Goal: Download file/media

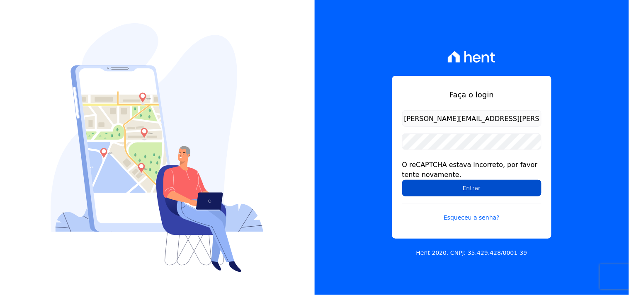
click at [477, 193] on input "Entrar" at bounding box center [471, 188] width 139 height 17
click at [469, 180] on input "Entrar" at bounding box center [471, 188] width 139 height 17
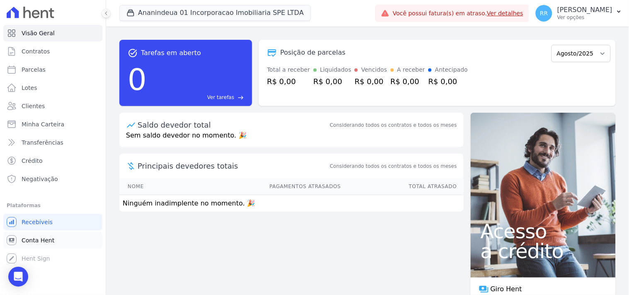
click at [62, 239] on link "Conta Hent" at bounding box center [52, 240] width 99 height 17
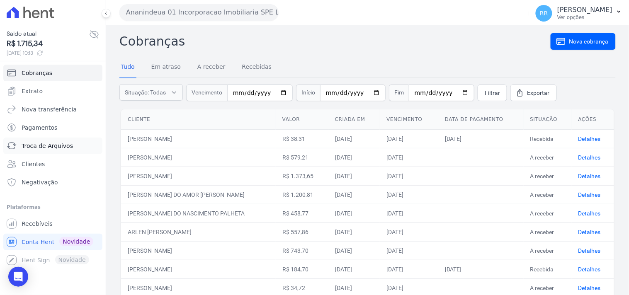
click at [58, 146] on span "Troca de Arquivos" at bounding box center [47, 146] width 51 height 8
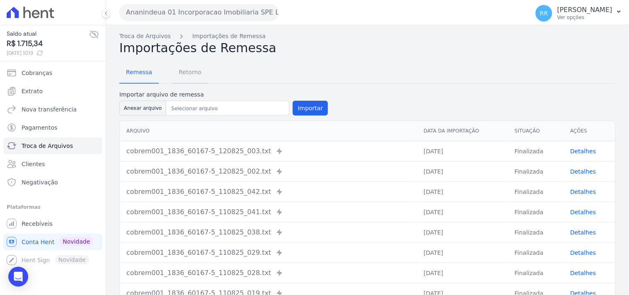
click at [185, 76] on span "Retorno" at bounding box center [190, 72] width 33 height 17
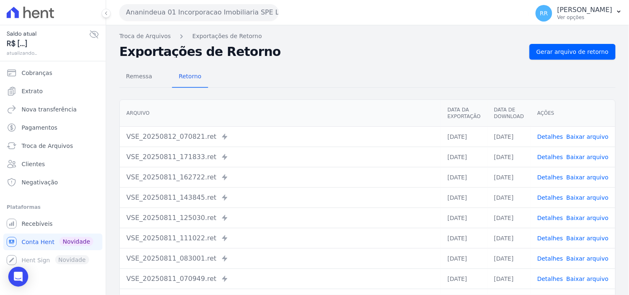
click at [196, 15] on button "Ananindeua 01 Incorporacao Imobiliaria SPE LTDA" at bounding box center [198, 12] width 159 height 17
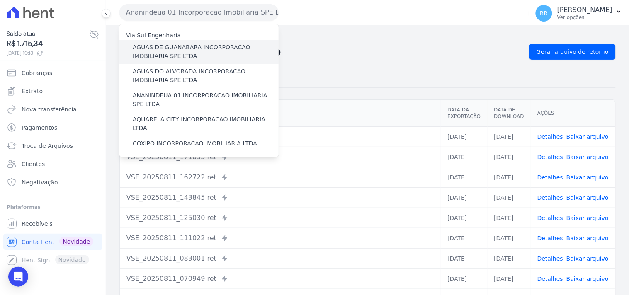
click at [185, 51] on label "AGUAS DE GUANABARA INCORPORACAO IMOBILIARIA SPE LTDA" at bounding box center [206, 51] width 146 height 17
click at [0, 0] on input "AGUAS DE GUANABARA INCORPORACAO IMOBILIARIA SPE LTDA" at bounding box center [0, 0] width 0 height 0
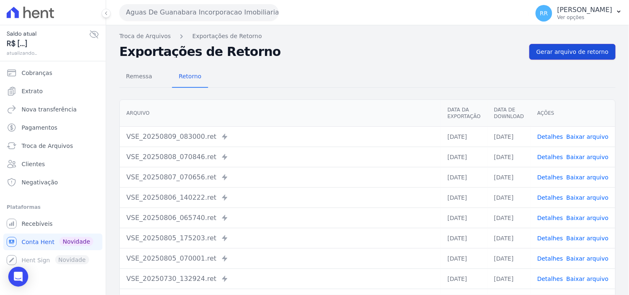
click at [582, 50] on span "Gerar arquivo de retorno" at bounding box center [572, 52] width 72 height 8
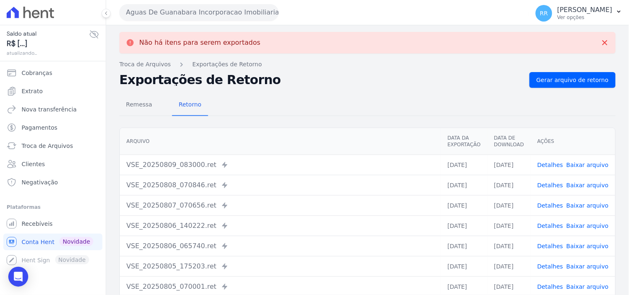
click at [152, 5] on button "Aguas De Guanabara Incorporacao Imobiliaria SPE LTDA" at bounding box center [198, 12] width 159 height 17
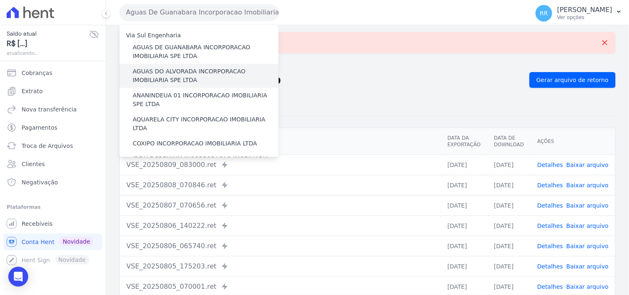
click at [164, 71] on label "AGUAS DO ALVORADA INCORPORACAO IMOBILIARIA SPE LTDA" at bounding box center [206, 75] width 146 height 17
click at [0, 0] on input "AGUAS DO ALVORADA INCORPORACAO IMOBILIARIA SPE LTDA" at bounding box center [0, 0] width 0 height 0
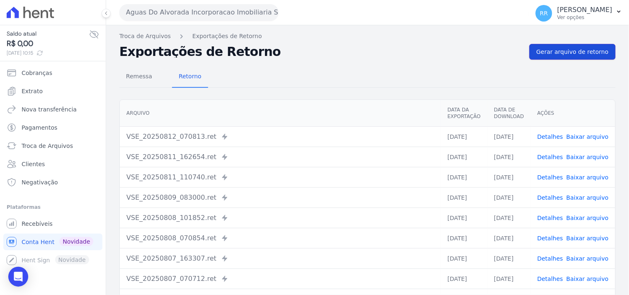
click at [571, 50] on span "Gerar arquivo de retorno" at bounding box center [572, 52] width 72 height 8
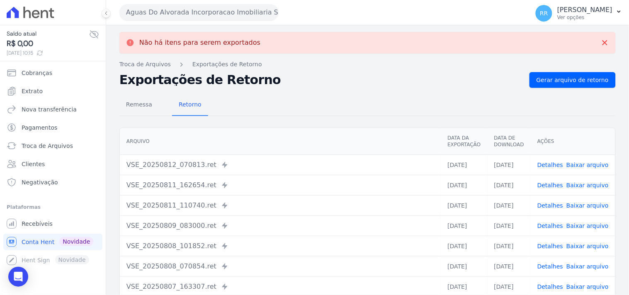
click at [198, 22] on div "Aguas Do Alvorada Incorporacao Imobiliaria SPE LTDA Via Sul Engenharia AGUAS DE…" at bounding box center [322, 13] width 406 height 26
click at [200, 15] on button "Aguas Do Alvorada Incorporacao Imobiliaria SPE LTDA" at bounding box center [198, 12] width 159 height 17
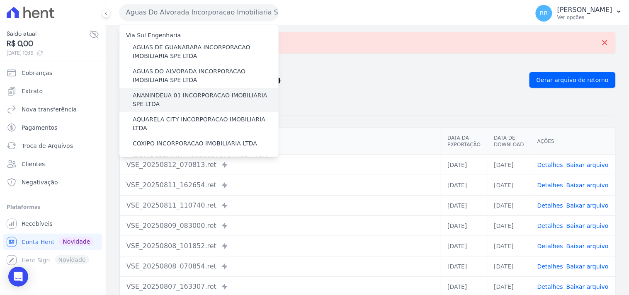
click at [187, 94] on label "ANANINDEUA 01 INCORPORACAO IMOBILIARIA SPE LTDA" at bounding box center [206, 99] width 146 height 17
click at [0, 0] on input "ANANINDEUA 01 INCORPORACAO IMOBILIARIA SPE LTDA" at bounding box center [0, 0] width 0 height 0
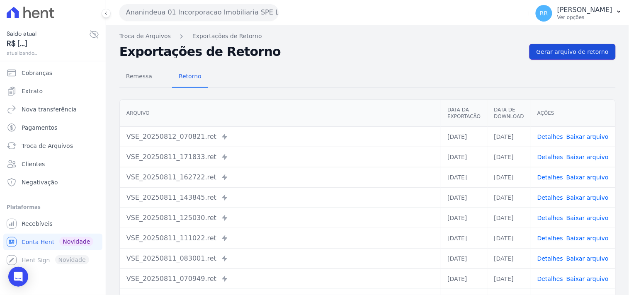
click at [569, 49] on span "Gerar arquivo de retorno" at bounding box center [572, 52] width 72 height 8
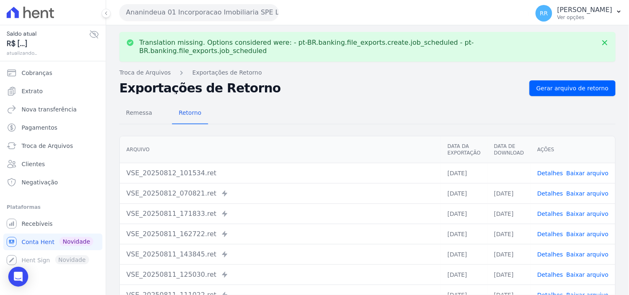
click at [595, 170] on link "Baixar arquivo" at bounding box center [587, 173] width 42 height 7
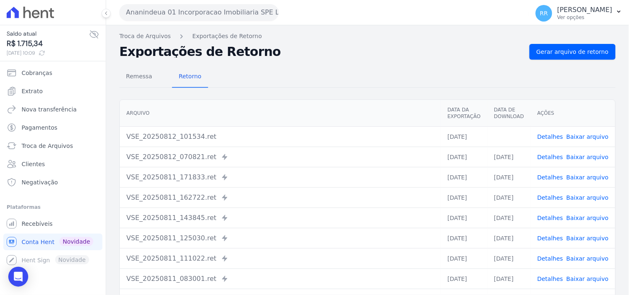
drag, startPoint x: 281, startPoint y: 69, endPoint x: 272, endPoint y: 58, distance: 13.9
click at [281, 69] on div "Remessa Retorno" at bounding box center [367, 77] width 496 height 22
click at [233, 15] on button "Ananindeua 01 Incorporacao Imobiliaria SPE LTDA" at bounding box center [198, 12] width 159 height 17
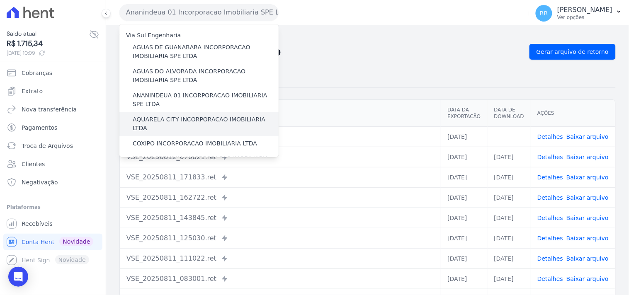
click at [160, 113] on div "AQUARELA CITY INCORPORACAO IMOBILIARIA LTDA" at bounding box center [198, 124] width 159 height 24
click at [157, 119] on label "AQUARELA CITY INCORPORACAO IMOBILIARIA LTDA" at bounding box center [206, 123] width 146 height 17
click at [0, 0] on input "AQUARELA CITY INCORPORACAO IMOBILIARIA LTDA" at bounding box center [0, 0] width 0 height 0
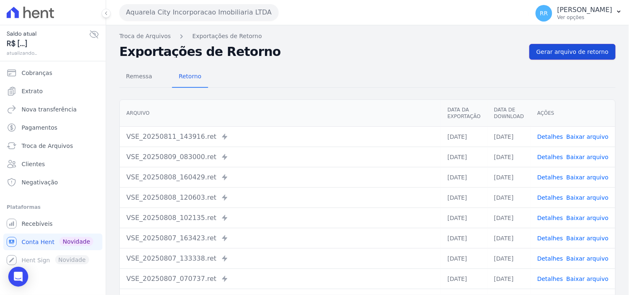
click at [550, 46] on link "Gerar arquivo de retorno" at bounding box center [572, 52] width 86 height 16
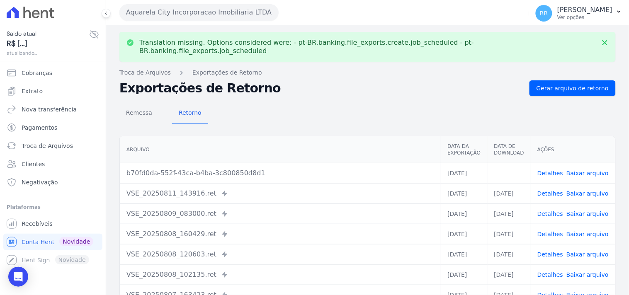
click at [579, 170] on link "Baixar arquivo" at bounding box center [587, 173] width 42 height 7
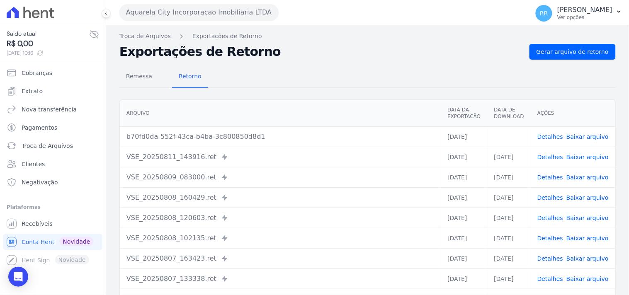
click at [325, 74] on div "Remessa Retorno" at bounding box center [367, 77] width 496 height 22
click at [246, 19] on button "Aquarela City Incorporacao Imobiliaria LTDA" at bounding box center [198, 12] width 159 height 17
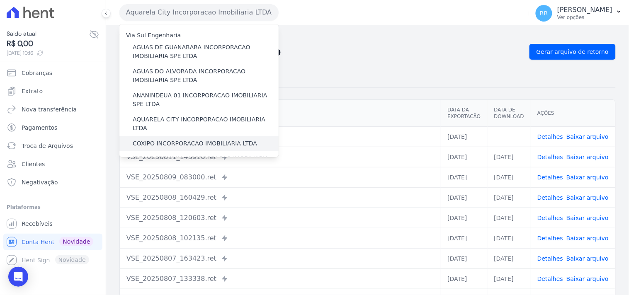
click at [153, 139] on label "COXIPO INCORPORACAO IMOBILIARIA LTDA" at bounding box center [195, 143] width 124 height 9
click at [0, 0] on input "COXIPO INCORPORACAO IMOBILIARIA LTDA" at bounding box center [0, 0] width 0 height 0
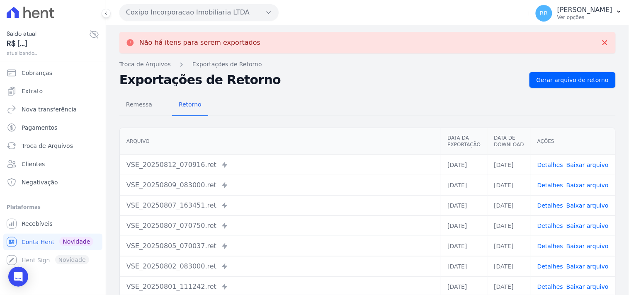
click at [168, 13] on button "Coxipo Incorporacao Imobiliaria LTDA" at bounding box center [198, 12] width 159 height 17
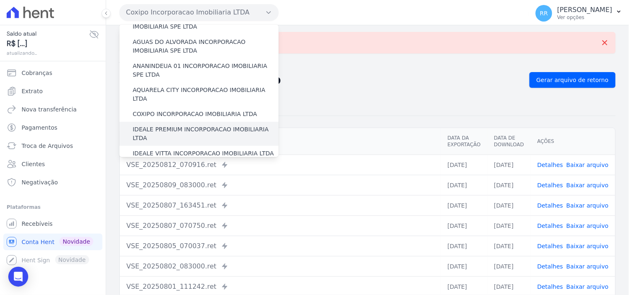
scroll to position [31, 0]
click at [181, 124] on label "IDEALE PREMIUM INCORPORACAO IMOBILIARIA LTDA" at bounding box center [206, 132] width 146 height 17
click at [0, 0] on input "IDEALE PREMIUM INCORPORACAO IMOBILIARIA LTDA" at bounding box center [0, 0] width 0 height 0
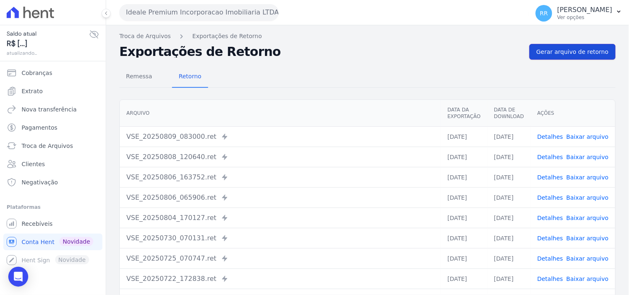
click at [555, 53] on span "Gerar arquivo de retorno" at bounding box center [572, 52] width 72 height 8
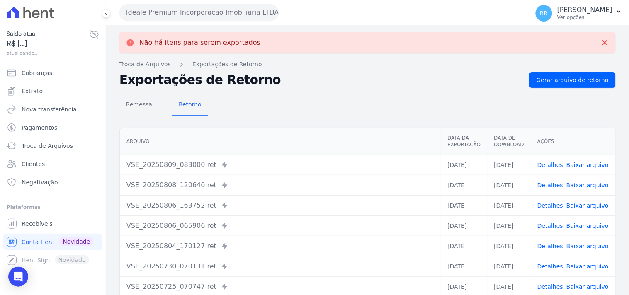
click at [167, 15] on button "Ideale Premium Incorporacao Imobiliaria LTDA" at bounding box center [198, 12] width 159 height 17
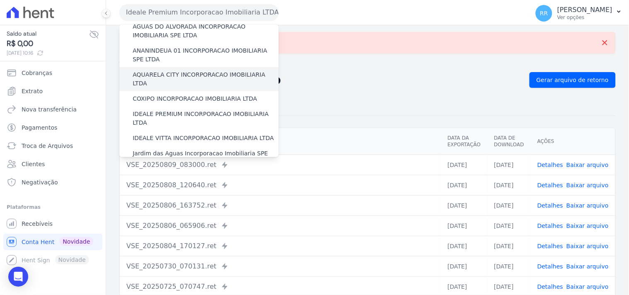
scroll to position [46, 0]
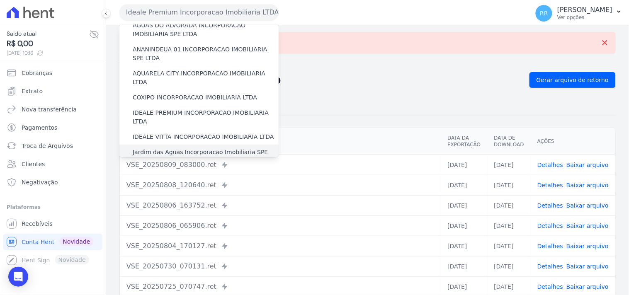
click at [151, 148] on div "Jardim das Aguas Incorporacao Imobiliaria SPE LTDA" at bounding box center [198, 157] width 159 height 24
click at [151, 148] on label "Jardim das Aguas Incorporacao Imobiliaria SPE LTDA" at bounding box center [206, 156] width 146 height 17
click at [0, 0] on input "Jardim das Aguas Incorporacao Imobiliaria SPE LTDA" at bounding box center [0, 0] width 0 height 0
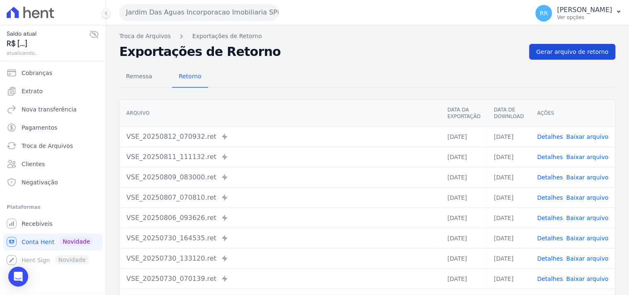
click at [570, 45] on link "Gerar arquivo de retorno" at bounding box center [572, 52] width 86 height 16
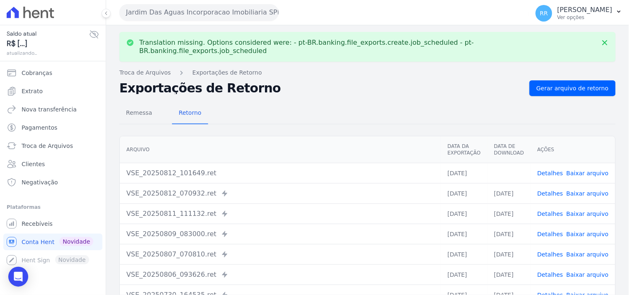
click at [581, 163] on td "Detalhes Baixar arquivo" at bounding box center [572, 173] width 85 height 20
click at [576, 170] on link "Baixar arquivo" at bounding box center [587, 173] width 42 height 7
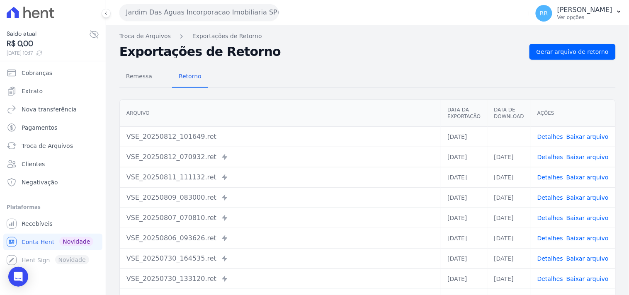
click at [170, 12] on button "Jardim Das Aguas Incorporacao Imobiliaria SPE LTDA" at bounding box center [198, 12] width 159 height 17
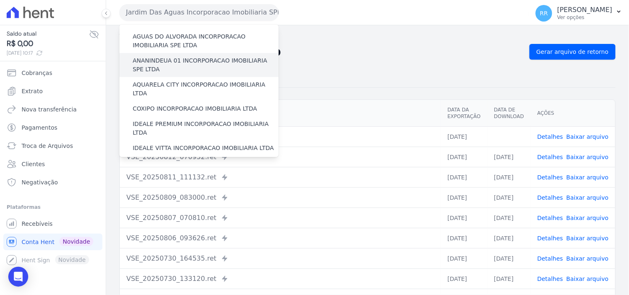
scroll to position [77, 0]
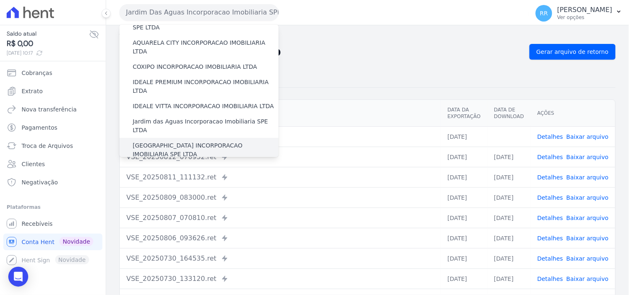
click at [209, 141] on label "[GEOGRAPHIC_DATA] INCORPORACAO IMOBILIARIA SPE LTDA" at bounding box center [206, 149] width 146 height 17
click at [0, 0] on input "[GEOGRAPHIC_DATA] INCORPORACAO IMOBILIARIA SPE LTDA" at bounding box center [0, 0] width 0 height 0
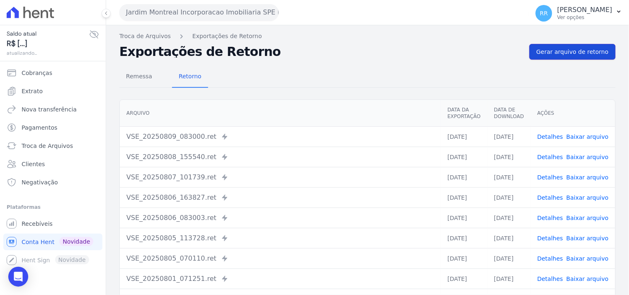
click at [578, 53] on span "Gerar arquivo de retorno" at bounding box center [572, 52] width 72 height 8
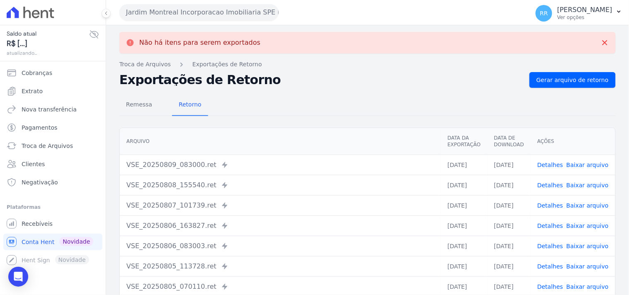
click at [204, 16] on button "Jardim Montreal Incorporacao Imobiliaria SPE LTDA" at bounding box center [198, 12] width 159 height 17
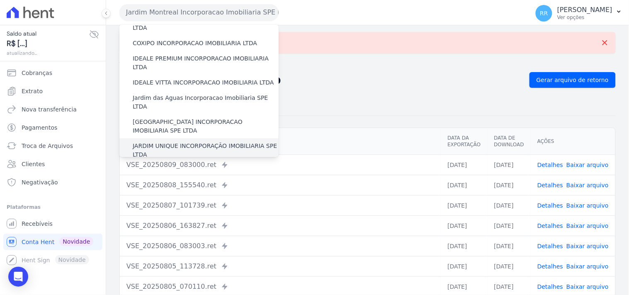
scroll to position [123, 0]
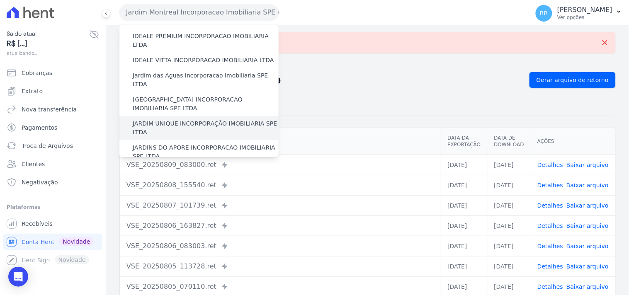
click at [169, 119] on label "JARDIM UNIQUE INCORPORAÇÃO IMOBILIARIA SPE LTDA" at bounding box center [206, 127] width 146 height 17
click at [0, 0] on input "JARDIM UNIQUE INCORPORAÇÃO IMOBILIARIA SPE LTDA" at bounding box center [0, 0] width 0 height 0
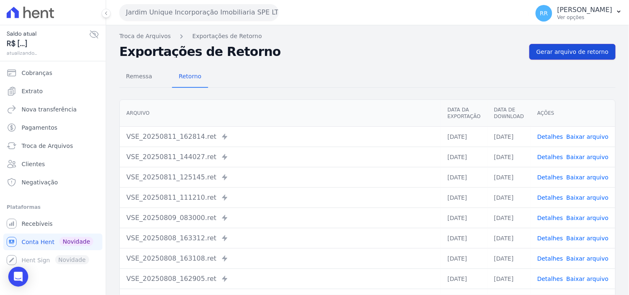
click at [568, 45] on link "Gerar arquivo de retorno" at bounding box center [572, 52] width 86 height 16
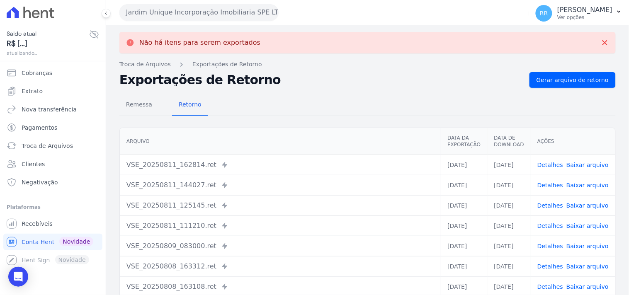
click at [204, 15] on button "Jardim Unique Incorporação Imobiliaria SPE LTDA" at bounding box center [198, 12] width 159 height 17
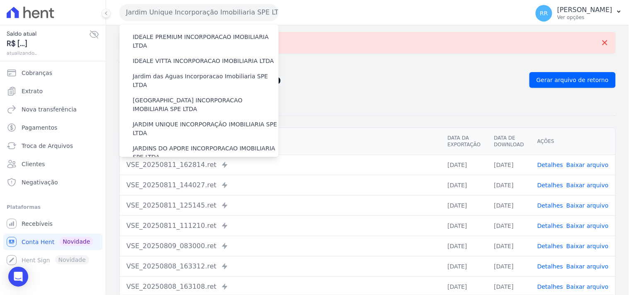
scroll to position [153, 0]
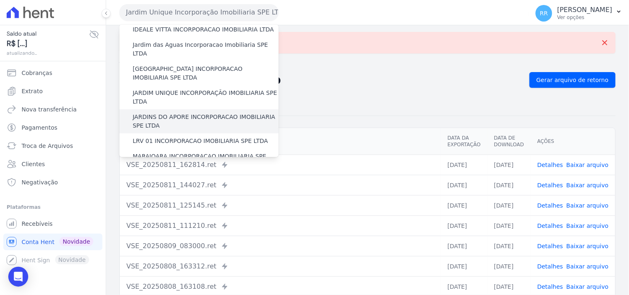
click at [193, 113] on label "JARDINS DO APORE INCORPORACAO IMOBILIARIA SPE LTDA" at bounding box center [206, 121] width 146 height 17
click at [0, 0] on input "JARDINS DO APORE INCORPORACAO IMOBILIARIA SPE LTDA" at bounding box center [0, 0] width 0 height 0
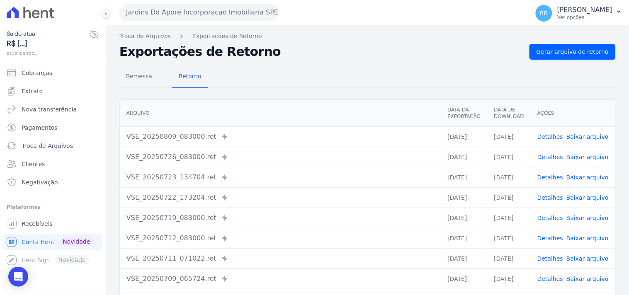
click at [566, 63] on div "Remessa Retorno [GEOGRAPHIC_DATA] Data da Exportação Data de Download Ações VSE…" at bounding box center [367, 210] width 496 height 300
click at [570, 51] on span "Gerar arquivo de retorno" at bounding box center [572, 52] width 72 height 8
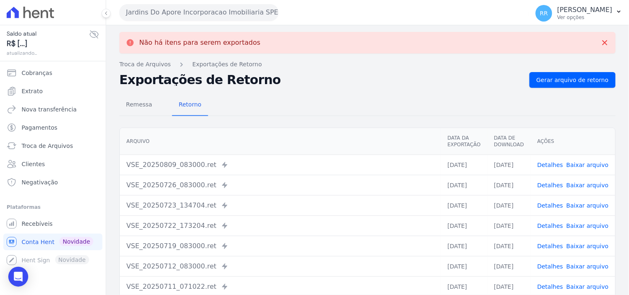
click at [177, 17] on button "Jardins Do Apore Incorporacao Imobiliaria SPE LTDA" at bounding box center [198, 12] width 159 height 17
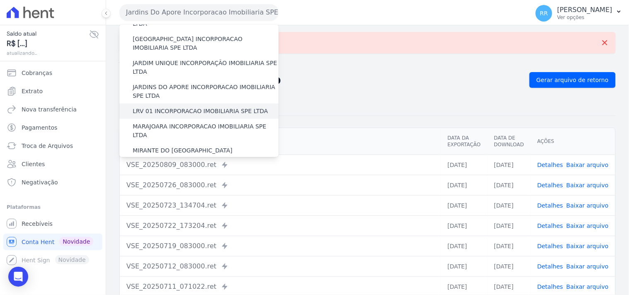
scroll to position [184, 0]
click at [181, 106] on label "LRV 01 INCORPORACAO IMOBILIARIA SPE LTDA" at bounding box center [200, 110] width 135 height 9
click at [0, 0] on input "LRV 01 INCORPORACAO IMOBILIARIA SPE LTDA" at bounding box center [0, 0] width 0 height 0
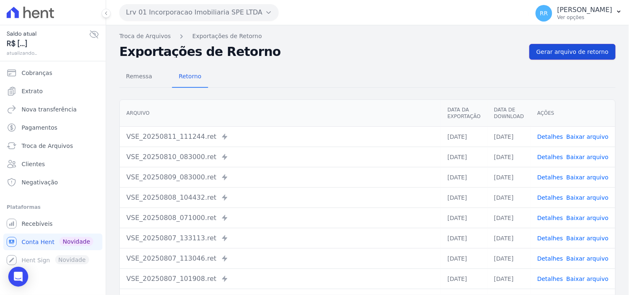
click at [574, 46] on link "Gerar arquivo de retorno" at bounding box center [572, 52] width 86 height 16
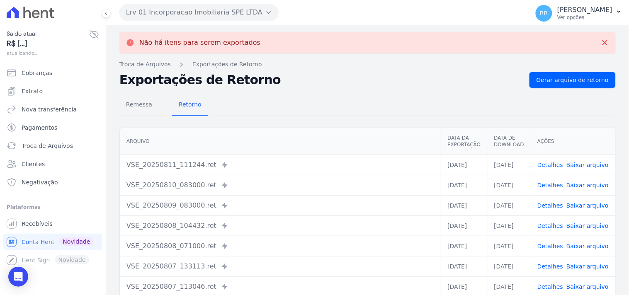
click at [254, 18] on button "Lrv 01 Incorporacao Imobiliaria SPE LTDA" at bounding box center [198, 12] width 159 height 17
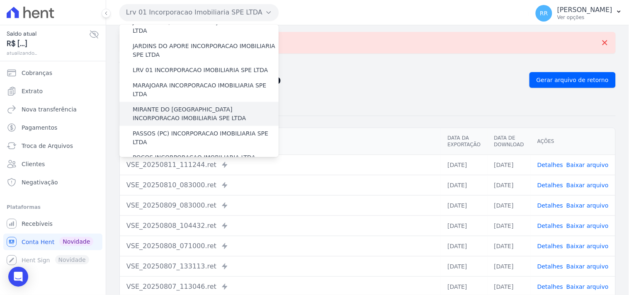
scroll to position [230, 0]
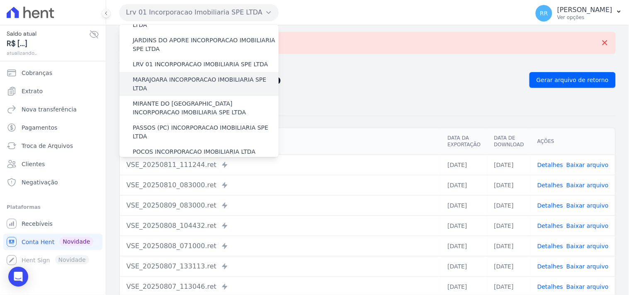
click at [166, 75] on label "MARAJOARA INCORPORACAO IMOBILIARIA SPE LTDA" at bounding box center [206, 83] width 146 height 17
click at [0, 0] on input "MARAJOARA INCORPORACAO IMOBILIARIA SPE LTDA" at bounding box center [0, 0] width 0 height 0
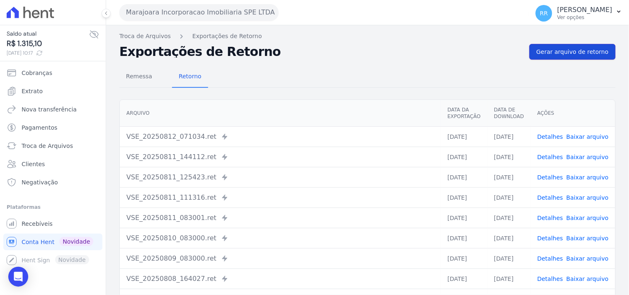
click at [558, 46] on link "Gerar arquivo de retorno" at bounding box center [572, 52] width 86 height 16
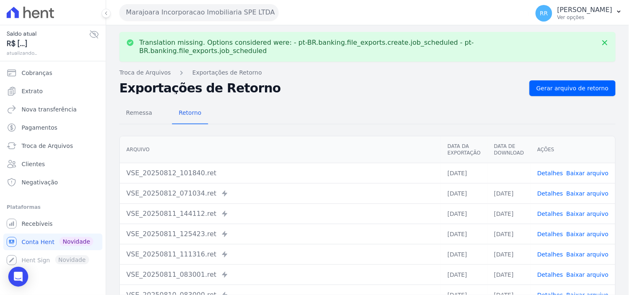
click at [585, 170] on link "Baixar arquivo" at bounding box center [587, 173] width 42 height 7
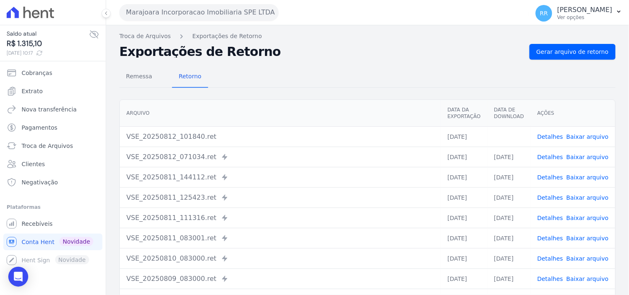
click at [310, 73] on div "Remessa Retorno" at bounding box center [367, 77] width 496 height 22
click at [229, 20] on button "Marajoara Incorporacao Imobiliaria SPE LTDA" at bounding box center [198, 12] width 159 height 17
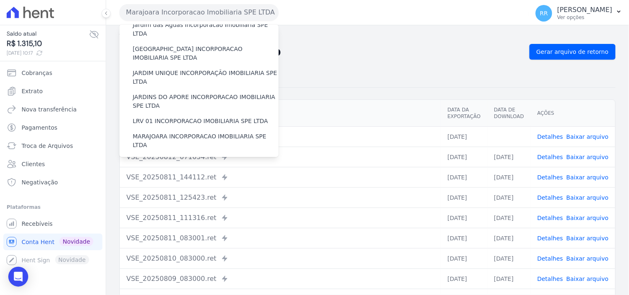
scroll to position [215, 0]
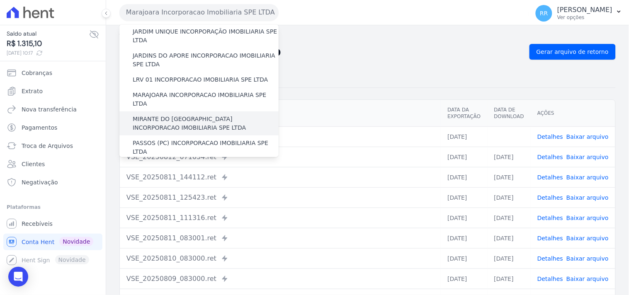
click at [164, 115] on label "MIRANTE DO [GEOGRAPHIC_DATA] INCORPORACAO IMOBILIARIA SPE LTDA" at bounding box center [206, 123] width 146 height 17
click at [0, 0] on input "MIRANTE DO [GEOGRAPHIC_DATA] INCORPORACAO IMOBILIARIA SPE LTDA" at bounding box center [0, 0] width 0 height 0
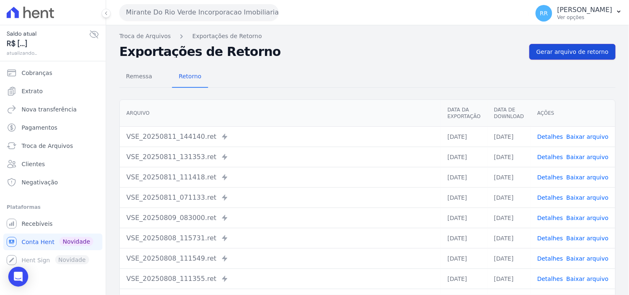
click at [575, 56] on link "Gerar arquivo de retorno" at bounding box center [572, 52] width 86 height 16
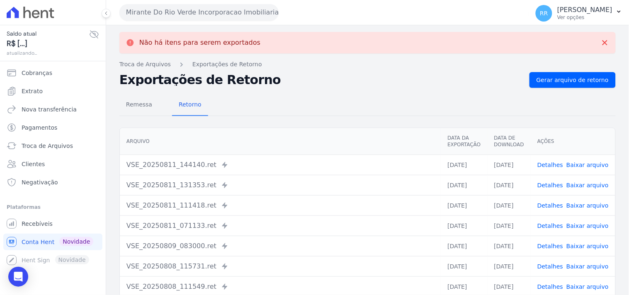
click at [197, 15] on button "Mirante Do Rio Verde Incorporacao Imobiliaria SPE LTDA" at bounding box center [198, 12] width 159 height 17
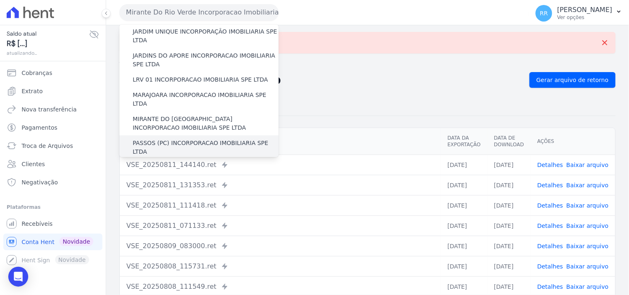
click at [154, 139] on label "PASSOS (PC) INCORPORACAO IMOBILIARIA SPE LTDA" at bounding box center [206, 147] width 146 height 17
click at [0, 0] on input "PASSOS (PC) INCORPORACAO IMOBILIARIA SPE LTDA" at bounding box center [0, 0] width 0 height 0
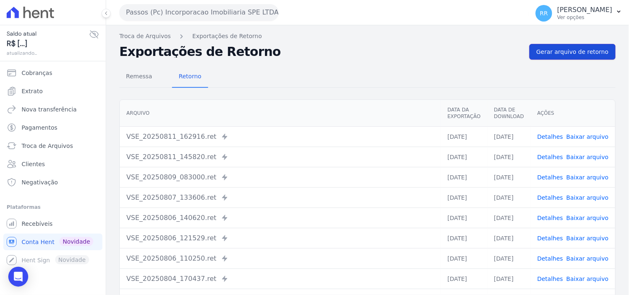
click at [564, 48] on span "Gerar arquivo de retorno" at bounding box center [572, 52] width 72 height 8
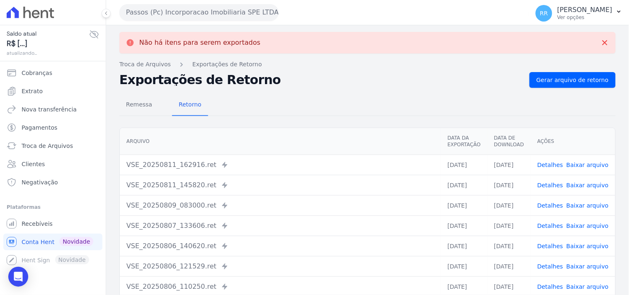
click at [172, 7] on button "Passos (Pc) Incorporacao Imobiliaria SPE LTDA" at bounding box center [198, 12] width 159 height 17
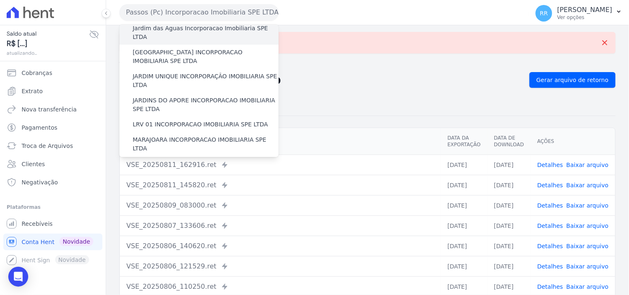
scroll to position [245, 0]
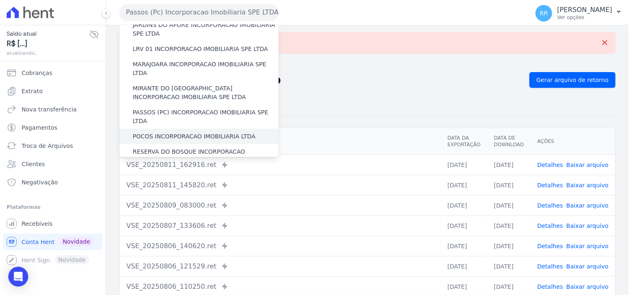
click at [168, 132] on label "POCOS INCORPORACAO IMOBILIARIA LTDA" at bounding box center [194, 136] width 123 height 9
click at [0, 0] on input "POCOS INCORPORACAO IMOBILIARIA LTDA" at bounding box center [0, 0] width 0 height 0
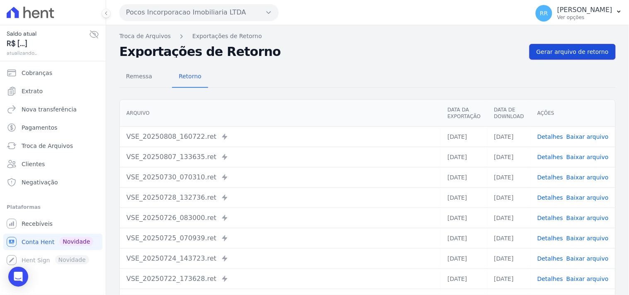
click at [562, 56] on span "Gerar arquivo de retorno" at bounding box center [572, 52] width 72 height 8
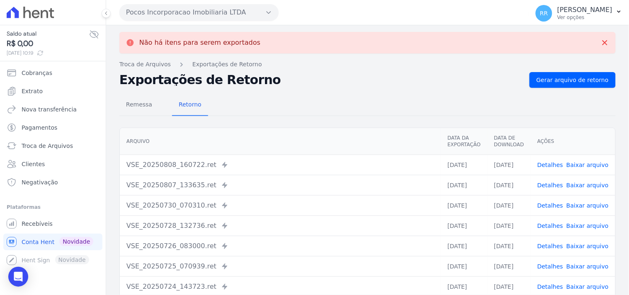
click at [184, 15] on button "Pocos Incorporacao Imobiliaria LTDA" at bounding box center [198, 12] width 159 height 17
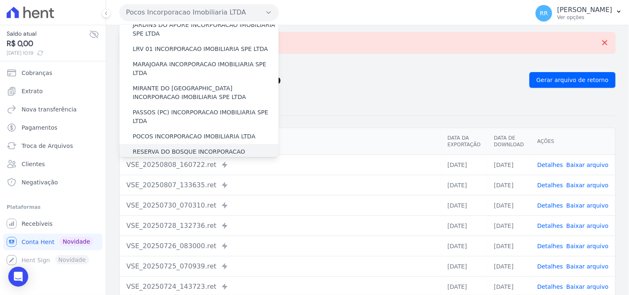
click at [167, 148] on label "RESERVA DO BOSQUE INCORPORACAO IMOBILIARIA SPE LTDA" at bounding box center [206, 156] width 146 height 17
click at [0, 0] on input "RESERVA DO BOSQUE INCORPORACAO IMOBILIARIA SPE LTDA" at bounding box center [0, 0] width 0 height 0
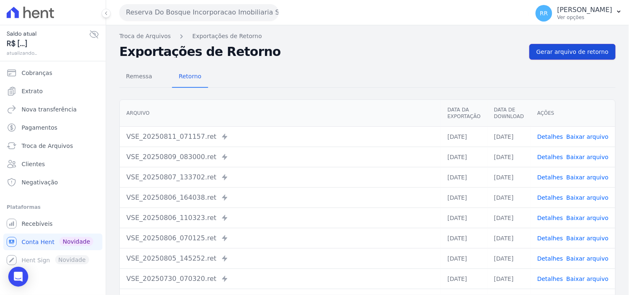
click at [575, 56] on link "Gerar arquivo de retorno" at bounding box center [572, 52] width 86 height 16
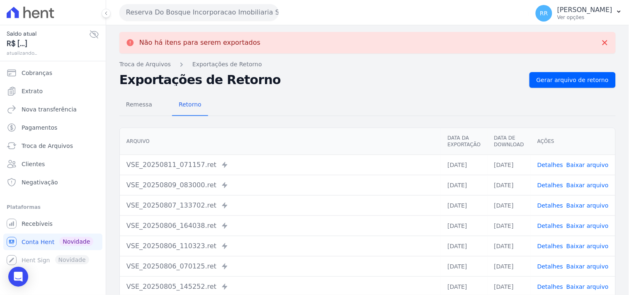
click at [165, 12] on button "Reserva Do Bosque Incorporacao Imobiliaria SPE LTDA" at bounding box center [198, 12] width 159 height 17
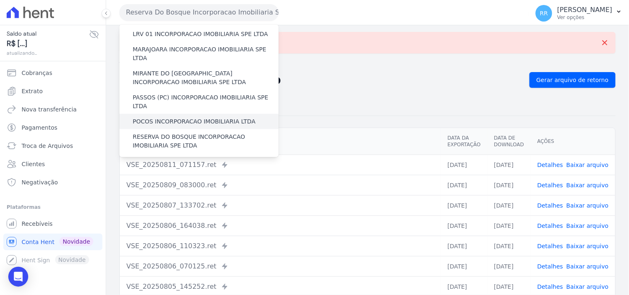
scroll to position [261, 0]
click at [172, 156] on label "RONDONOPOLIS 1 INCORPORAÇÃO IMOBILIÁRIA SPE LTDA" at bounding box center [206, 164] width 146 height 17
click at [0, 0] on input "RONDONOPOLIS 1 INCORPORAÇÃO IMOBILIÁRIA SPE LTDA" at bounding box center [0, 0] width 0 height 0
click at [172, 156] on label "RONDONOPOLIS 1 INCORPORAÇÃO IMOBILIÁRIA SPE LTDA" at bounding box center [206, 164] width 146 height 17
click at [0, 0] on input "RONDONOPOLIS 1 INCORPORAÇÃO IMOBILIÁRIA SPE LTDA" at bounding box center [0, 0] width 0 height 0
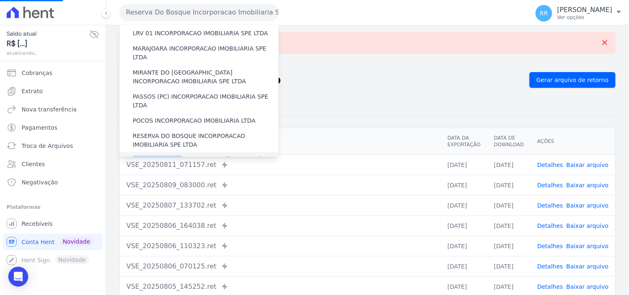
click at [164, 156] on label "RONDONOPOLIS 1 INCORPORAÇÃO IMOBILIÁRIA SPE LTDA" at bounding box center [206, 164] width 146 height 17
click at [0, 0] on input "RONDONOPOLIS 1 INCORPORAÇÃO IMOBILIÁRIA SPE LTDA" at bounding box center [0, 0] width 0 height 0
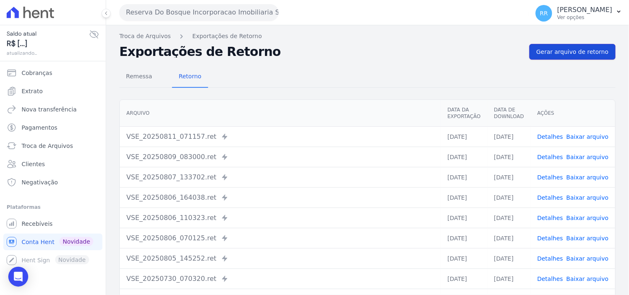
click at [556, 51] on span "Gerar arquivo de retorno" at bounding box center [572, 52] width 72 height 8
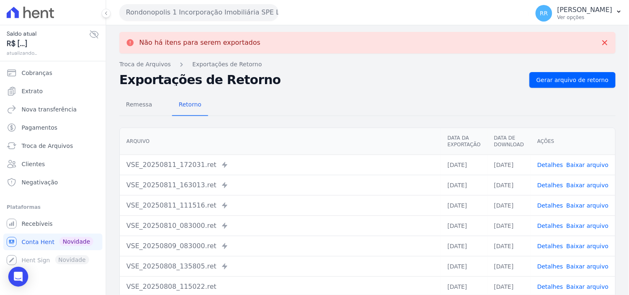
click at [170, 13] on button "Rondonopolis 1 Incorporação Imobiliária SPE LTDA" at bounding box center [198, 12] width 159 height 17
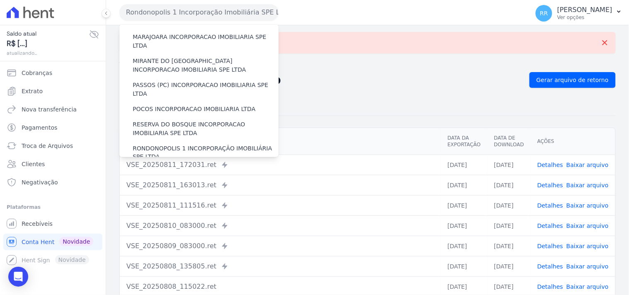
scroll to position [276, 0]
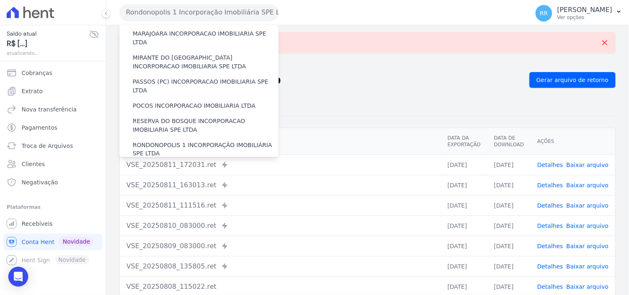
click at [166, 165] on label "SOFIA INCORPORADORA LTDA" at bounding box center [176, 169] width 87 height 9
click at [0, 0] on input "SOFIA INCORPORADORA LTDA" at bounding box center [0, 0] width 0 height 0
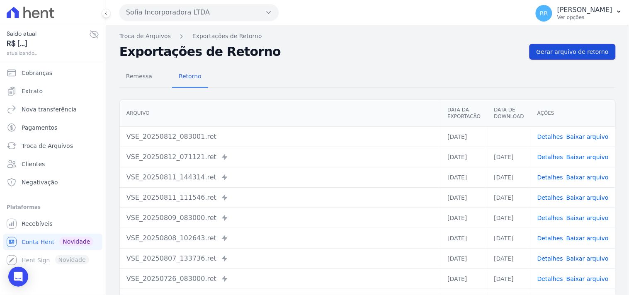
click at [586, 52] on span "Gerar arquivo de retorno" at bounding box center [572, 52] width 72 height 8
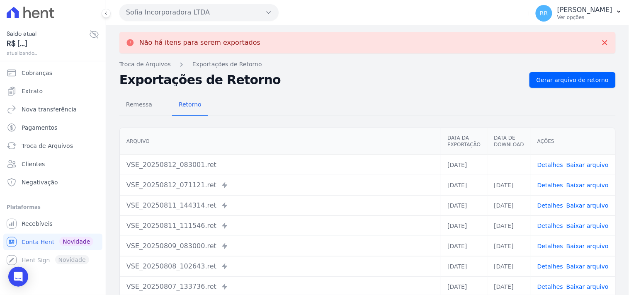
click at [196, 15] on button "Sofia Incorporadora LTDA" at bounding box center [198, 12] width 159 height 17
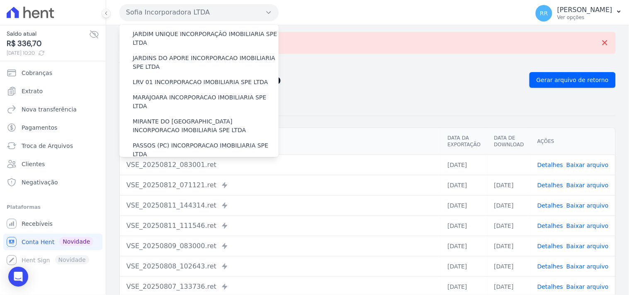
scroll to position [291, 0]
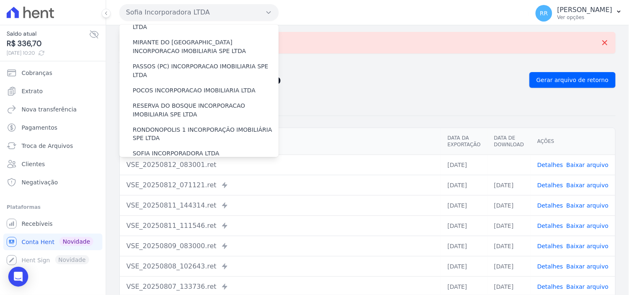
click at [162, 165] on label "VALE SUPREMO INCORPORACAO IMOBILIARIA SPE LTDA" at bounding box center [206, 173] width 146 height 17
click at [0, 0] on input "VALE SUPREMO INCORPORACAO IMOBILIARIA SPE LTDA" at bounding box center [0, 0] width 0 height 0
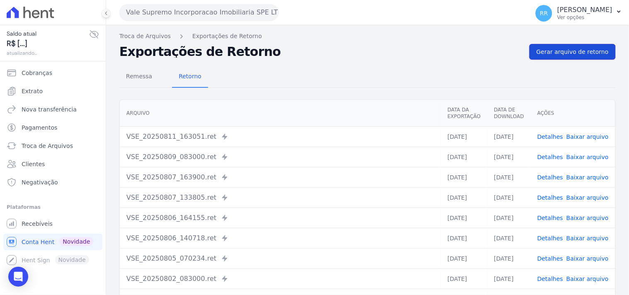
click at [579, 48] on span "Gerar arquivo de retorno" at bounding box center [572, 52] width 72 height 8
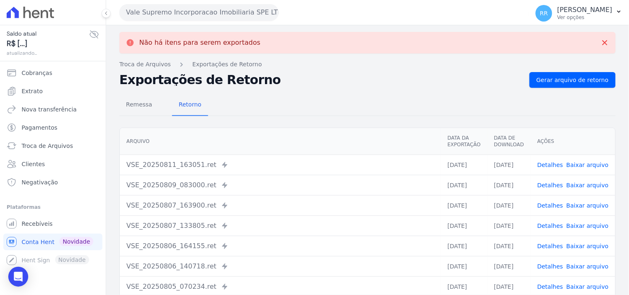
click at [174, 17] on button "Vale Supremo Incorporacao Imobiliaria SPE LTDA" at bounding box center [198, 12] width 159 height 17
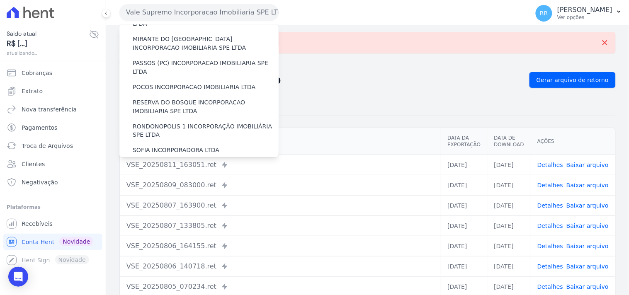
scroll to position [370, 0]
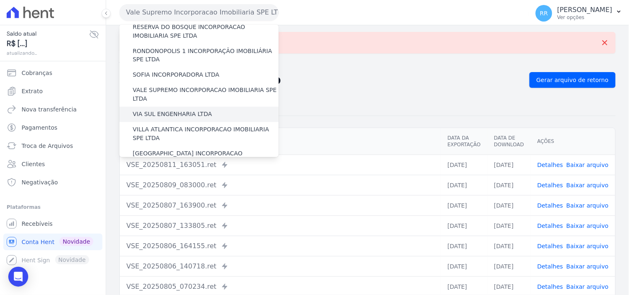
click at [166, 110] on label "VIA SUL ENGENHARIA LTDA" at bounding box center [172, 114] width 79 height 9
click at [0, 0] on input "VIA SUL ENGENHARIA LTDA" at bounding box center [0, 0] width 0 height 0
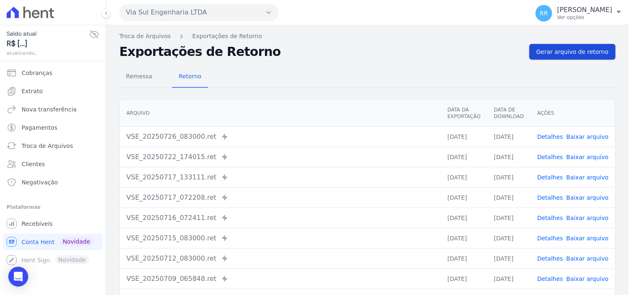
click at [574, 51] on span "Gerar arquivo de retorno" at bounding box center [572, 52] width 72 height 8
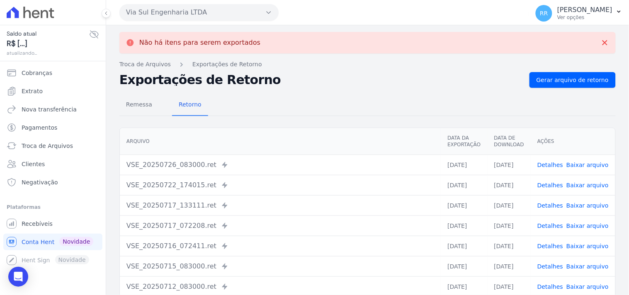
click at [160, 19] on button "Via Sul Engenharia LTDA" at bounding box center [198, 12] width 159 height 17
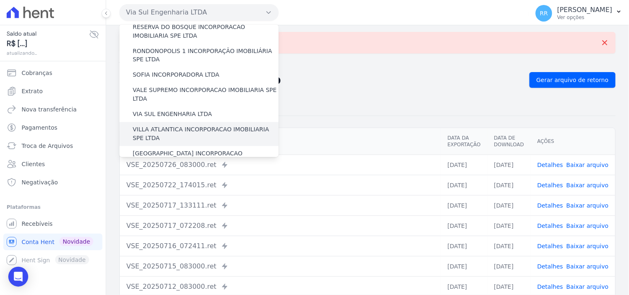
click at [168, 126] on label "VILLA ATLANTICA INCORPORACAO IMOBILIARIA SPE LTDA" at bounding box center [206, 134] width 146 height 17
click at [0, 0] on input "VILLA ATLANTICA INCORPORACAO IMOBILIARIA SPE LTDA" at bounding box center [0, 0] width 0 height 0
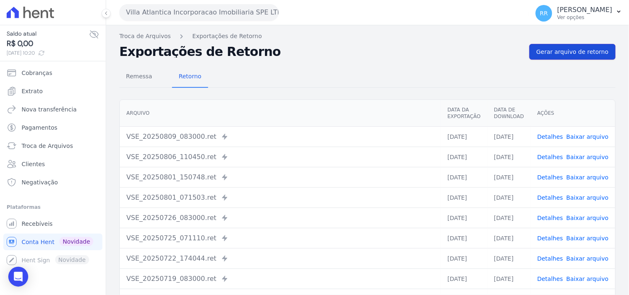
click at [584, 53] on span "Gerar arquivo de retorno" at bounding box center [572, 52] width 72 height 8
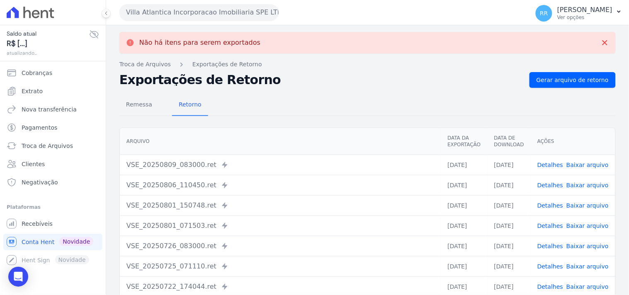
click at [192, 13] on button "Villa Atlantica Incorporacao Imobiliaria SPE LTDA" at bounding box center [198, 12] width 159 height 17
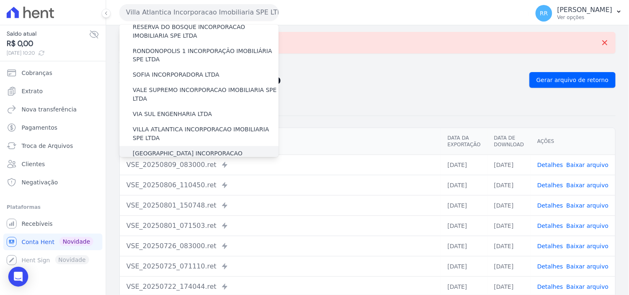
click at [170, 150] on label "[GEOGRAPHIC_DATA] INCORPORACAO IMOBILIARIA SPE LTDA" at bounding box center [206, 158] width 146 height 17
click at [0, 0] on input "[GEOGRAPHIC_DATA] INCORPORACAO IMOBILIARIA SPE LTDA" at bounding box center [0, 0] width 0 height 0
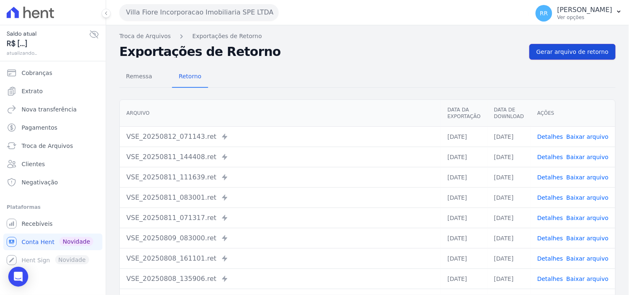
click at [561, 57] on link "Gerar arquivo de retorno" at bounding box center [572, 52] width 86 height 16
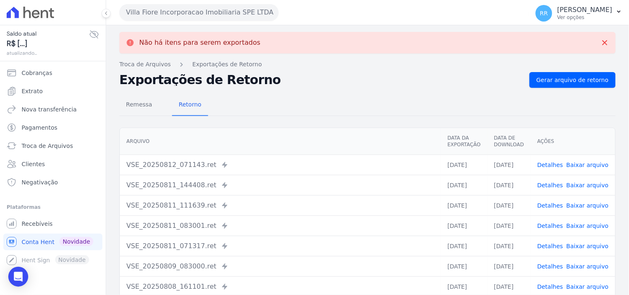
click at [206, 16] on button "Villa Fiore Incorporacao Imobiliaria SPE LTDA" at bounding box center [198, 12] width 159 height 17
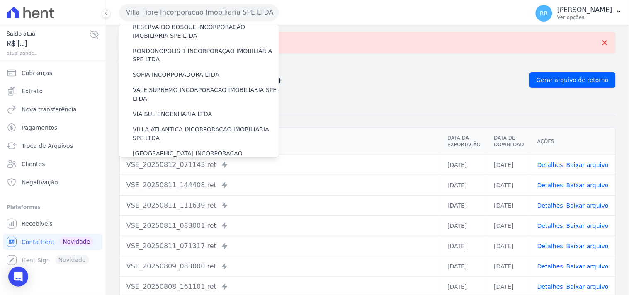
click at [172, 174] on label "VILLA TROPICAL INCORPORAÇÃO IMOBILIÁRIA SPE LTDA" at bounding box center [206, 182] width 146 height 17
click at [0, 0] on input "VILLA TROPICAL INCORPORAÇÃO IMOBILIÁRIA SPE LTDA" at bounding box center [0, 0] width 0 height 0
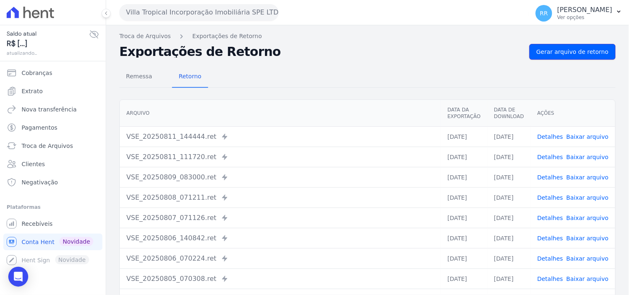
click at [569, 57] on link "Gerar arquivo de retorno" at bounding box center [572, 52] width 86 height 16
